Goal: Navigation & Orientation: Find specific page/section

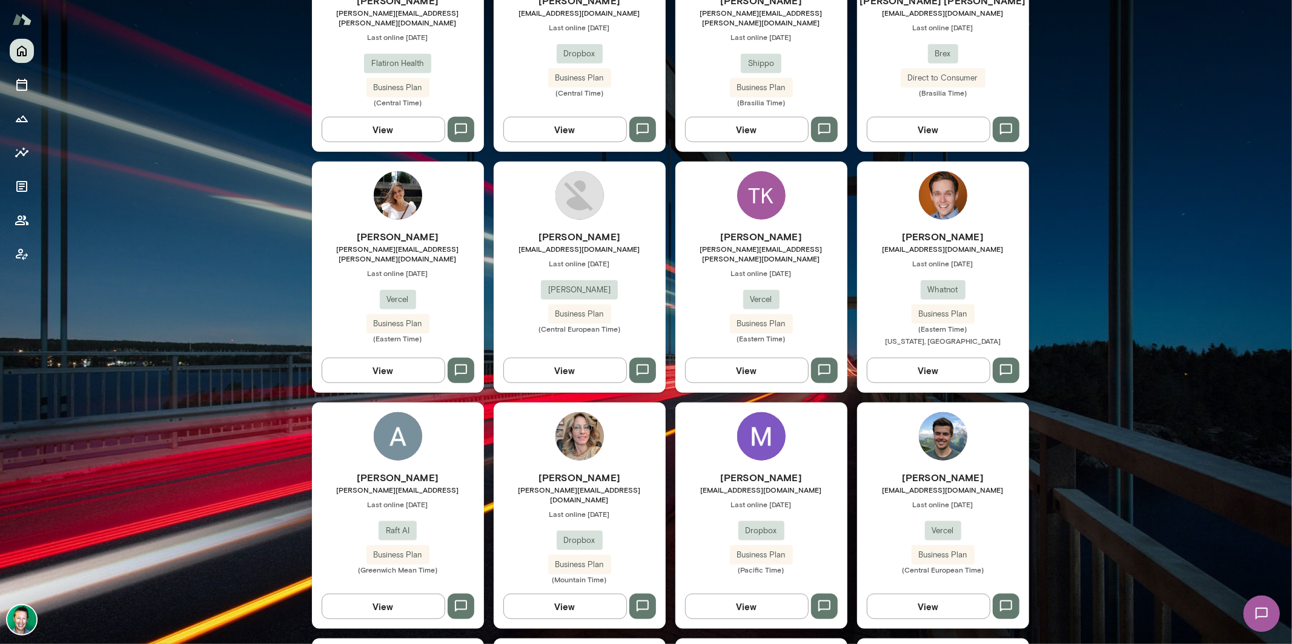
scroll to position [1382, 0]
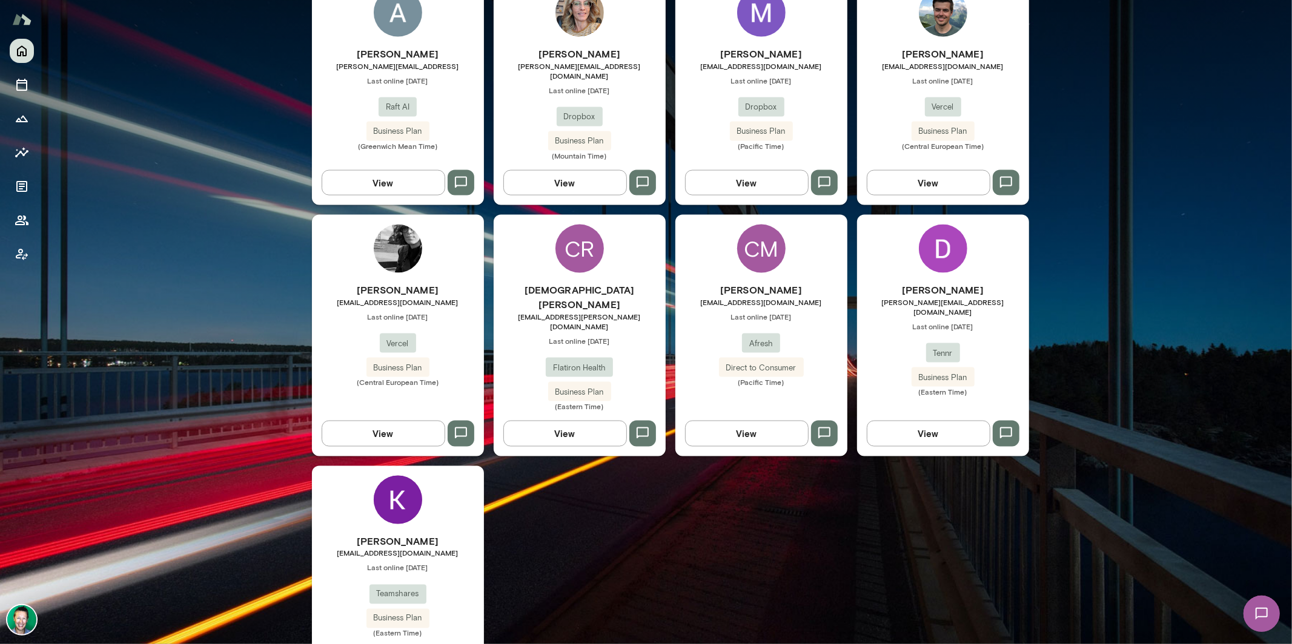
click at [27, 622] on img at bounding box center [21, 619] width 29 height 29
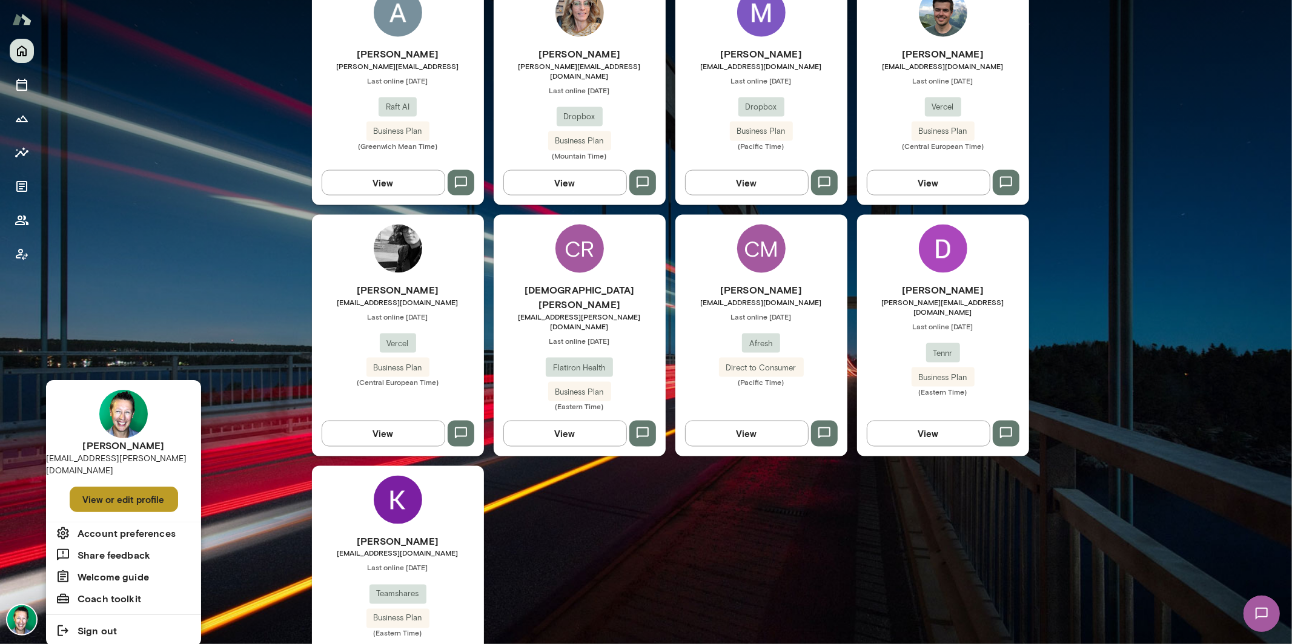
click at [128, 495] on button "View or edit profile" at bounding box center [124, 499] width 108 height 25
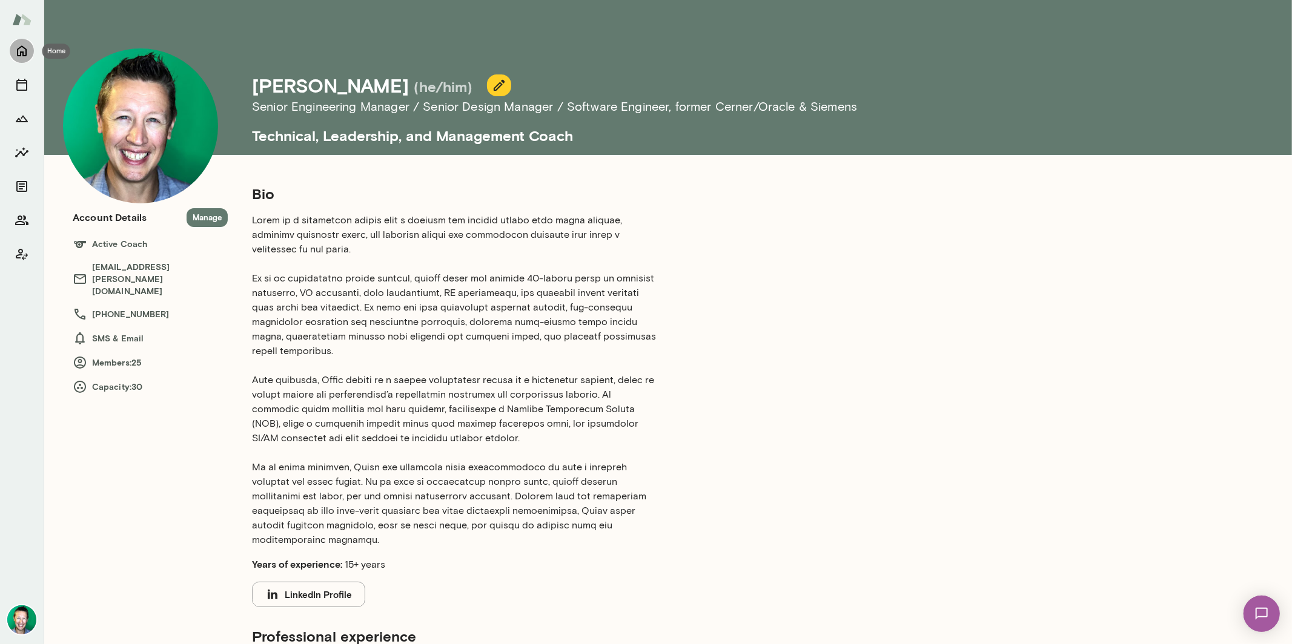
click at [30, 48] on button "Home" at bounding box center [22, 51] width 24 height 24
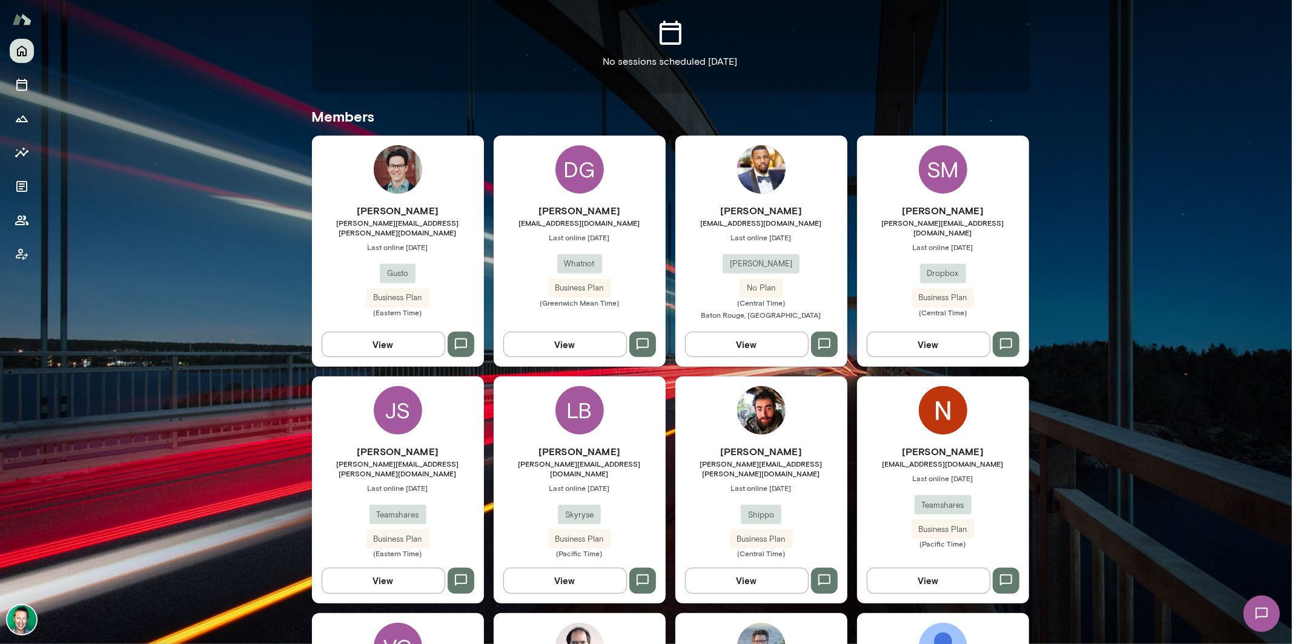
scroll to position [269, 0]
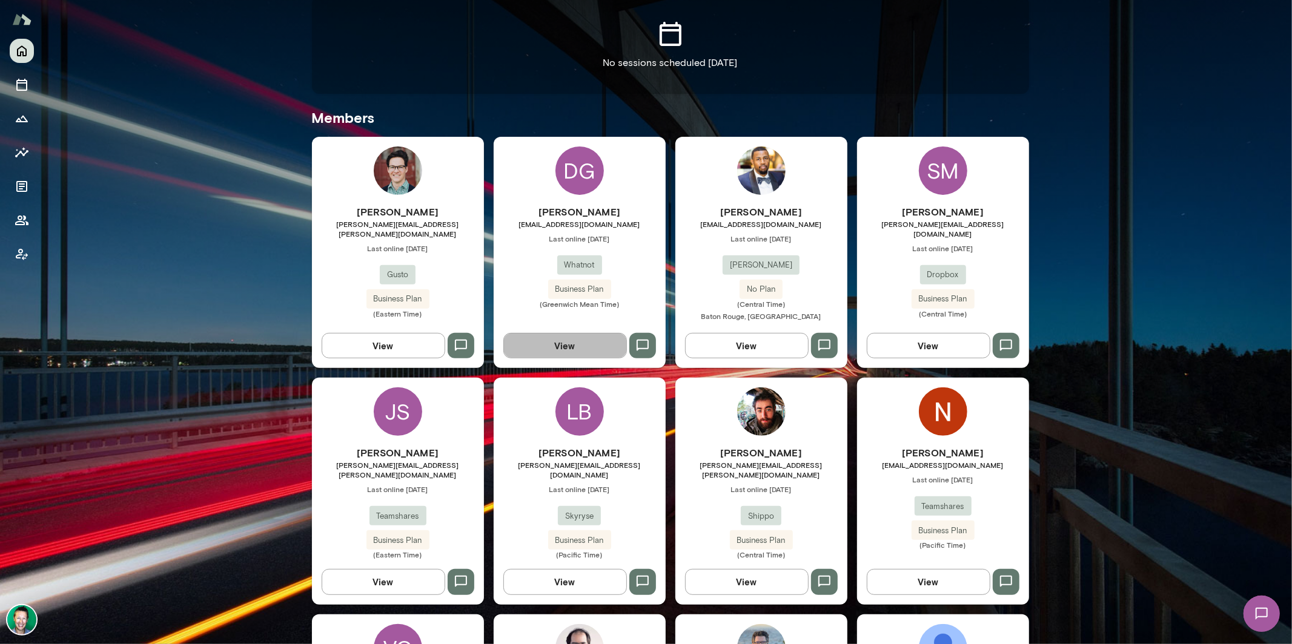
click at [576, 343] on button "View" at bounding box center [565, 345] width 124 height 25
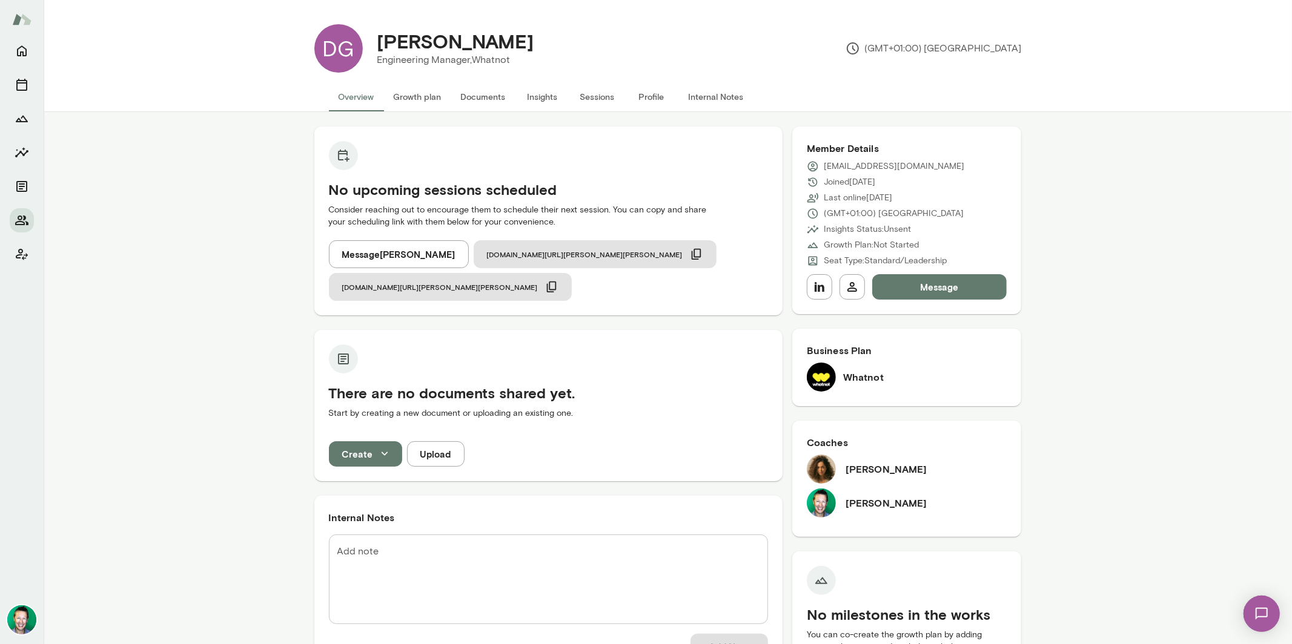
click at [36, 56] on div at bounding box center [22, 341] width 44 height 605
click at [21, 48] on icon "Home" at bounding box center [22, 51] width 15 height 15
